Goal: Obtain resource: Download file/media

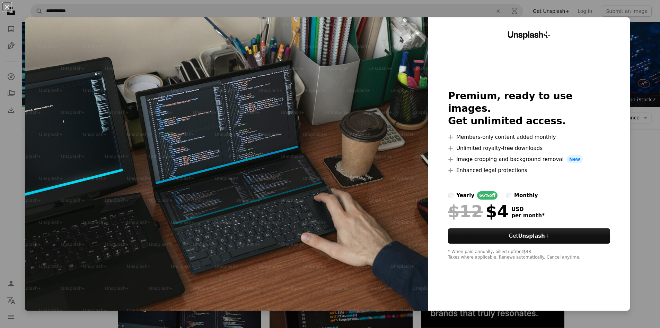
scroll to position [1331, 0]
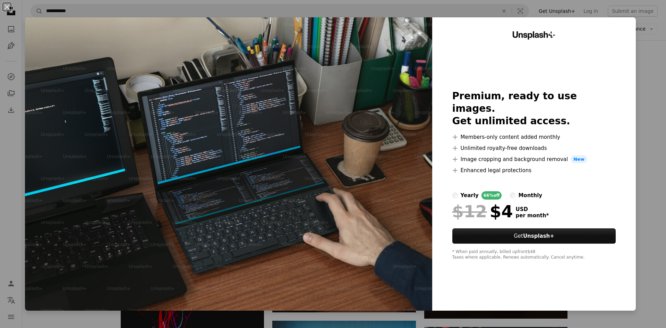
click at [639, 41] on div "An X shape Unsplash+ Premium, ready to use images. Get unlimited access. A plus…" at bounding box center [333, 164] width 666 height 328
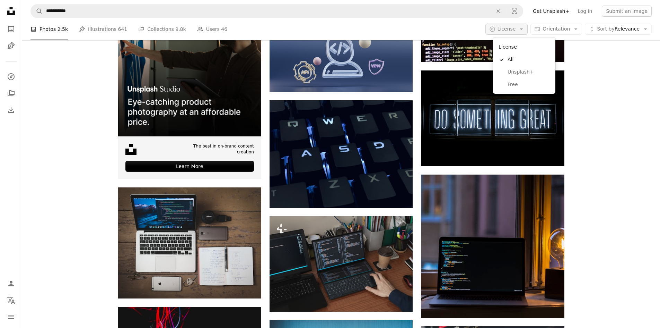
click at [516, 28] on span "License" at bounding box center [507, 29] width 18 height 6
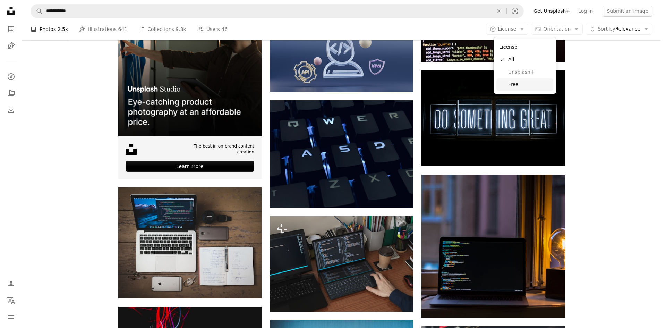
click at [527, 83] on span "Free" at bounding box center [529, 84] width 42 height 7
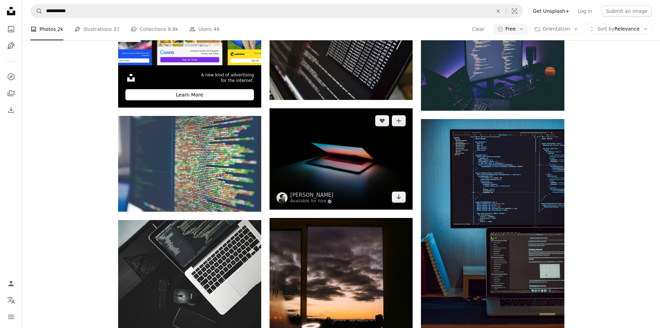
scroll to position [1341, 0]
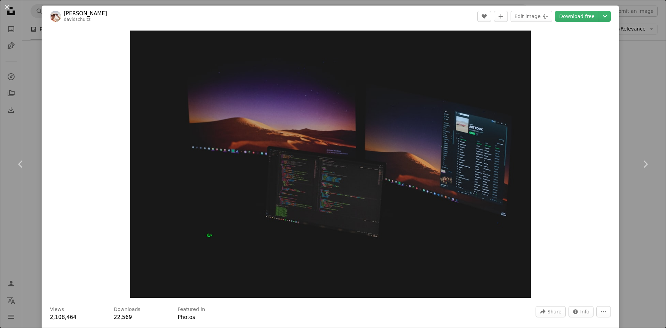
click at [634, 16] on div "An X shape Chevron left Chevron right [PERSON_NAME] davidschultz A heart A plus…" at bounding box center [333, 164] width 666 height 328
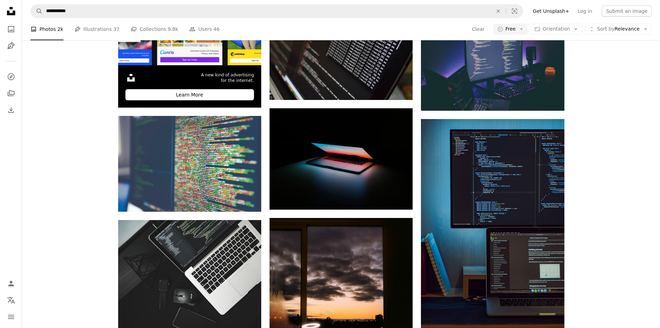
scroll to position [2126, 0]
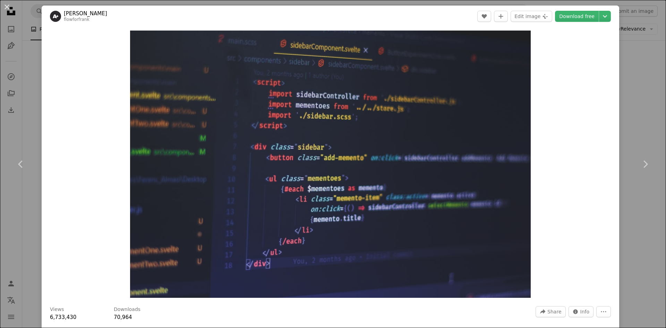
click at [623, 30] on div "An X shape Chevron left Chevron right [PERSON_NAME] flowforfrank A heart A plus…" at bounding box center [333, 164] width 666 height 328
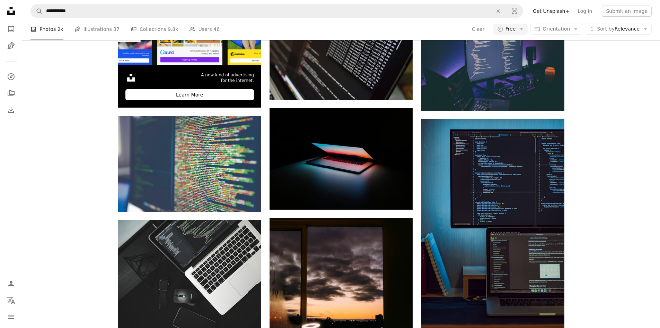
scroll to position [4253, 0]
